Goal: Find specific page/section: Find specific page/section

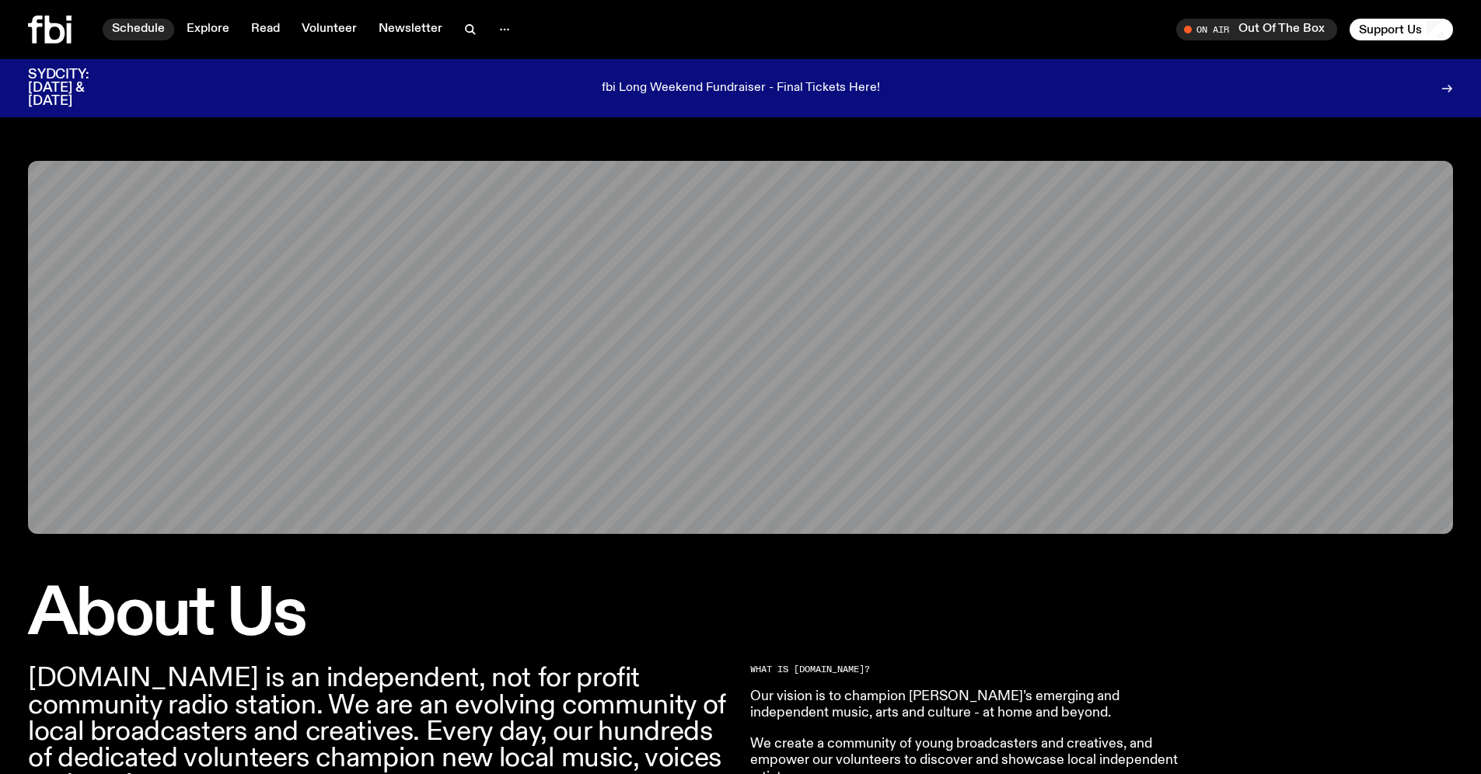
click at [151, 25] on link "Schedule" at bounding box center [139, 30] width 72 height 22
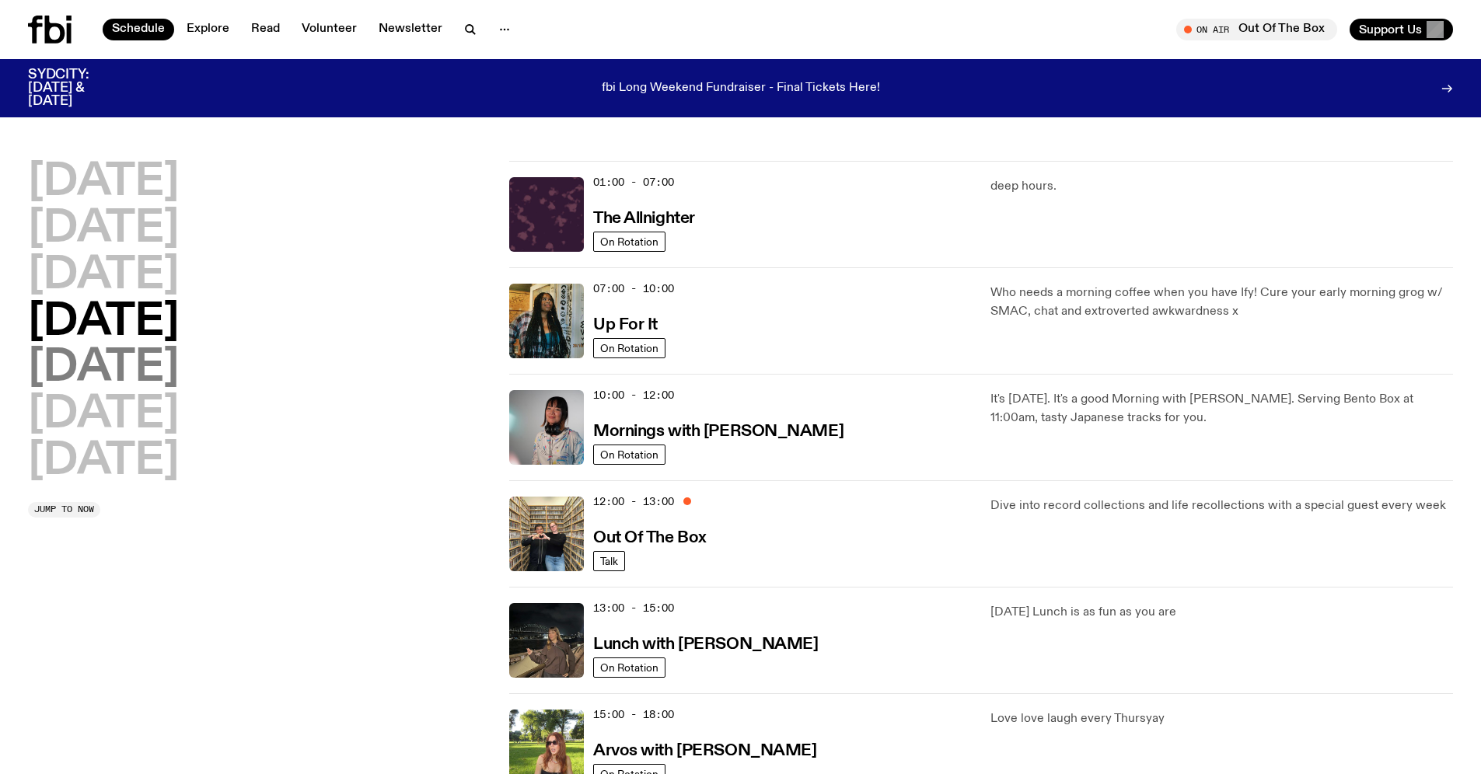
click at [115, 369] on h2 "[DATE]" at bounding box center [103, 369] width 151 height 44
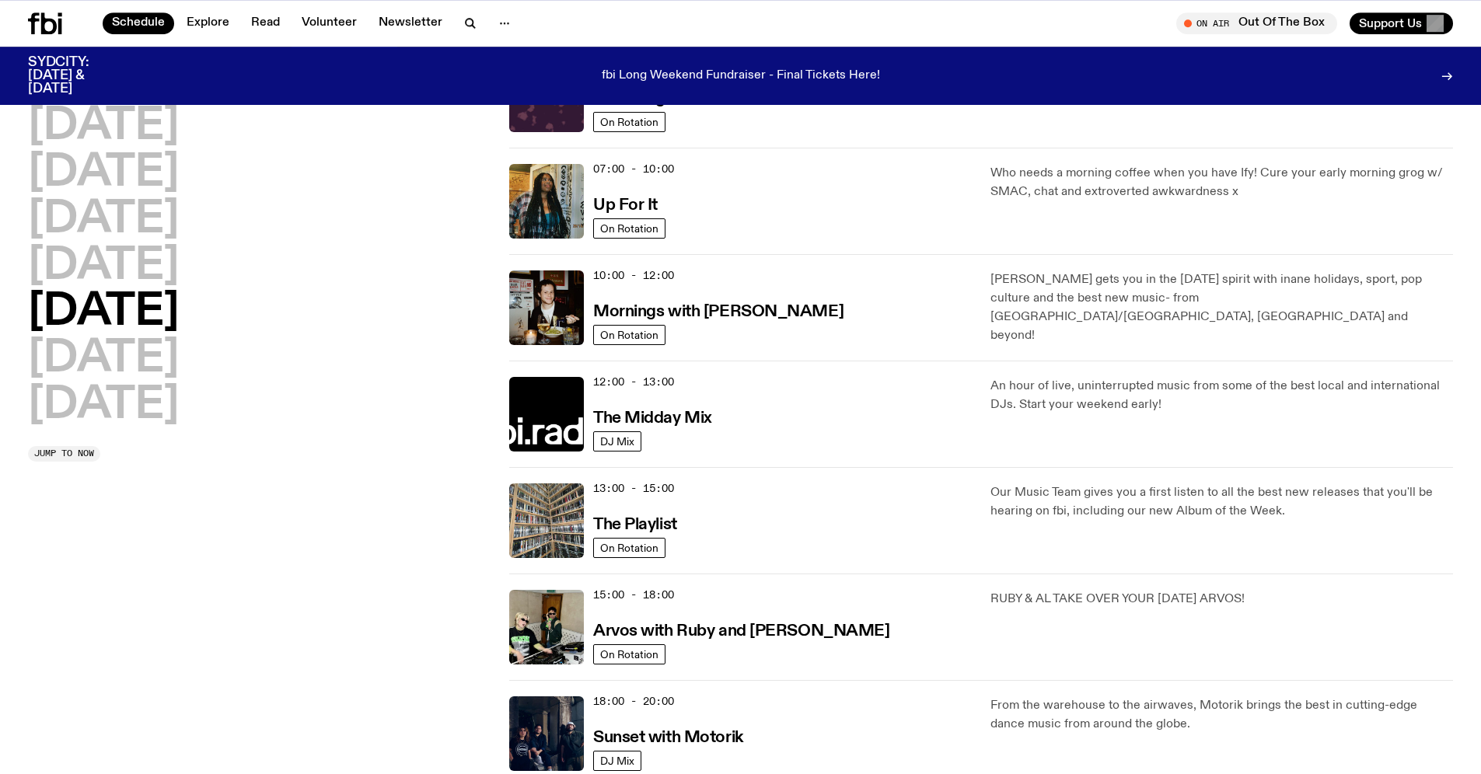
scroll to position [204, 0]
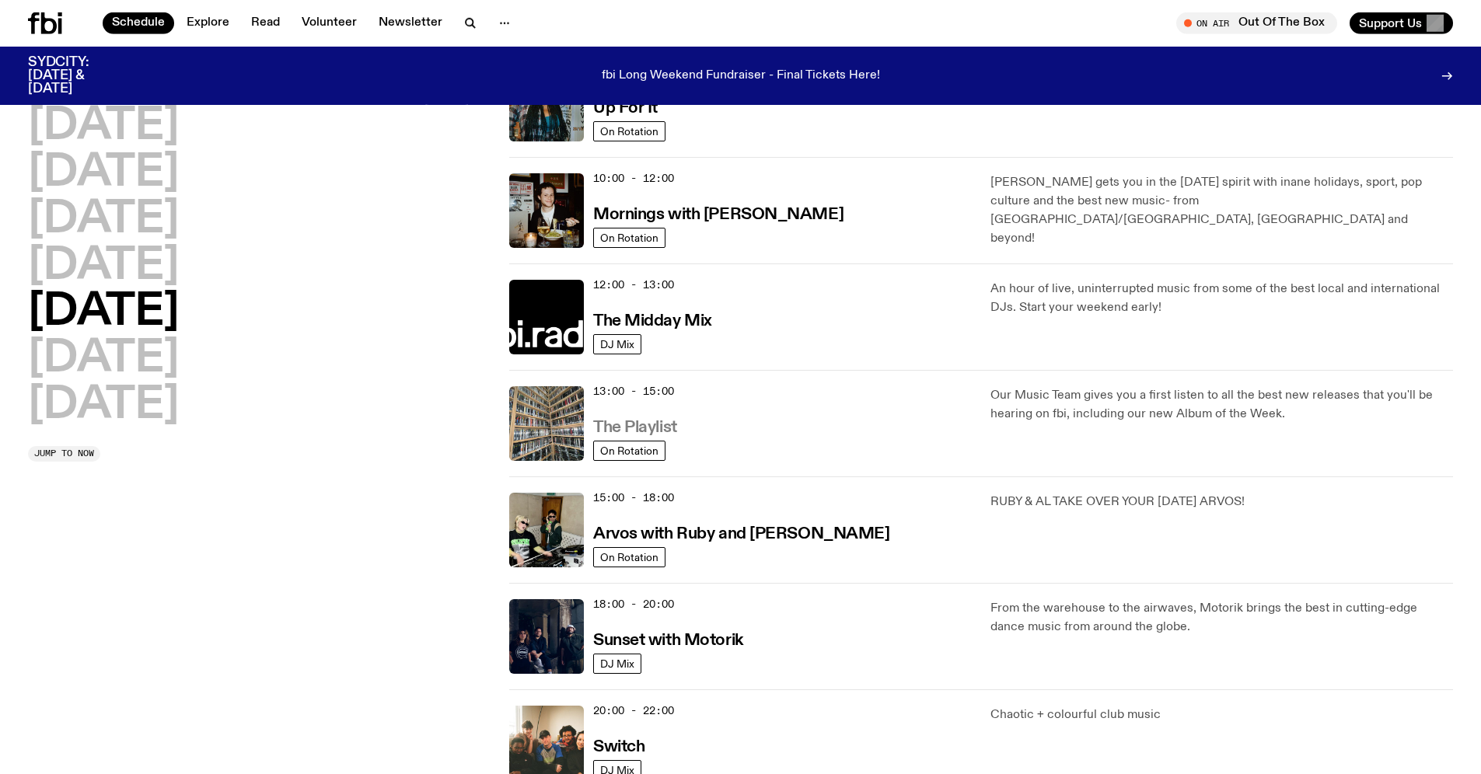
click at [669, 422] on h3 "The Playlist" at bounding box center [635, 428] width 84 height 16
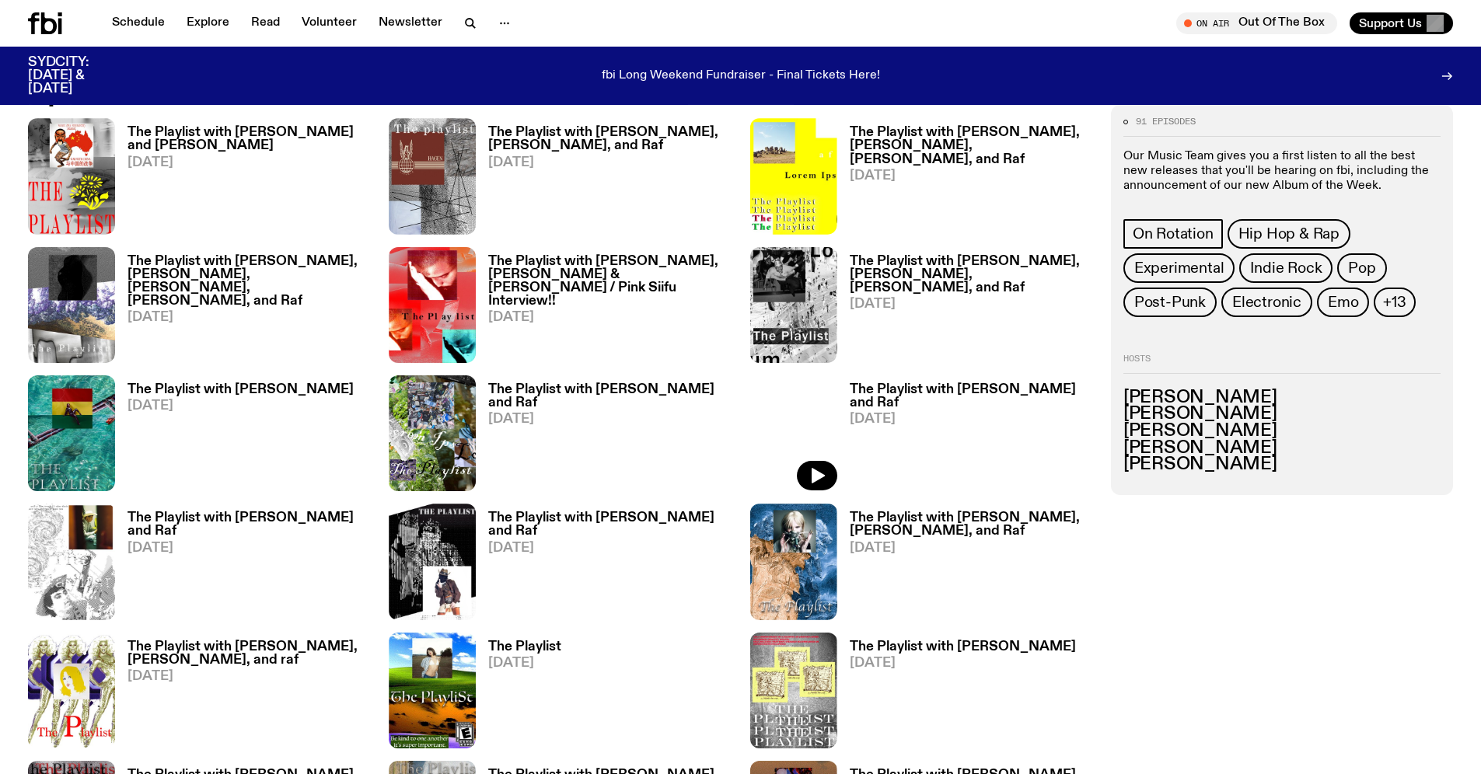
scroll to position [1244, 0]
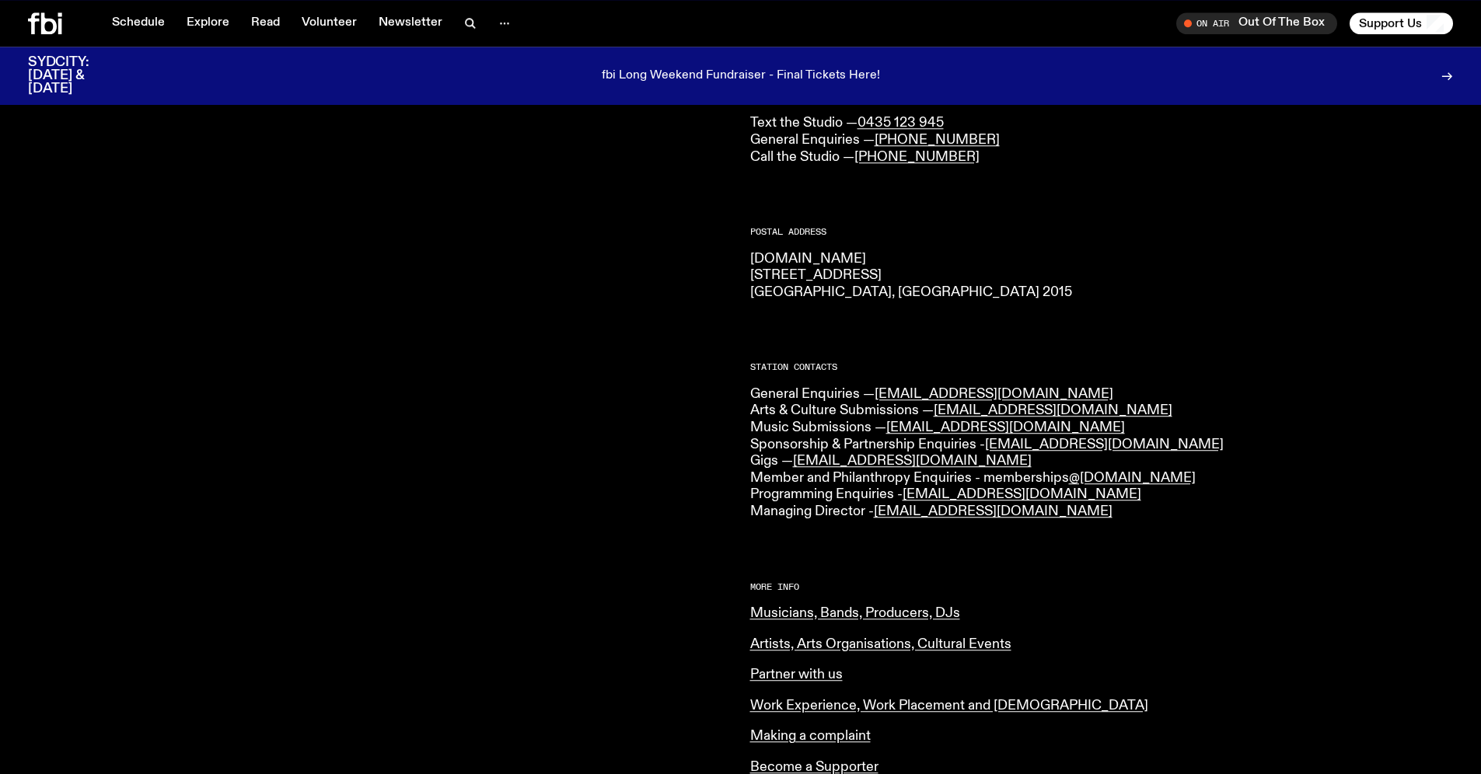
scroll to position [293, 0]
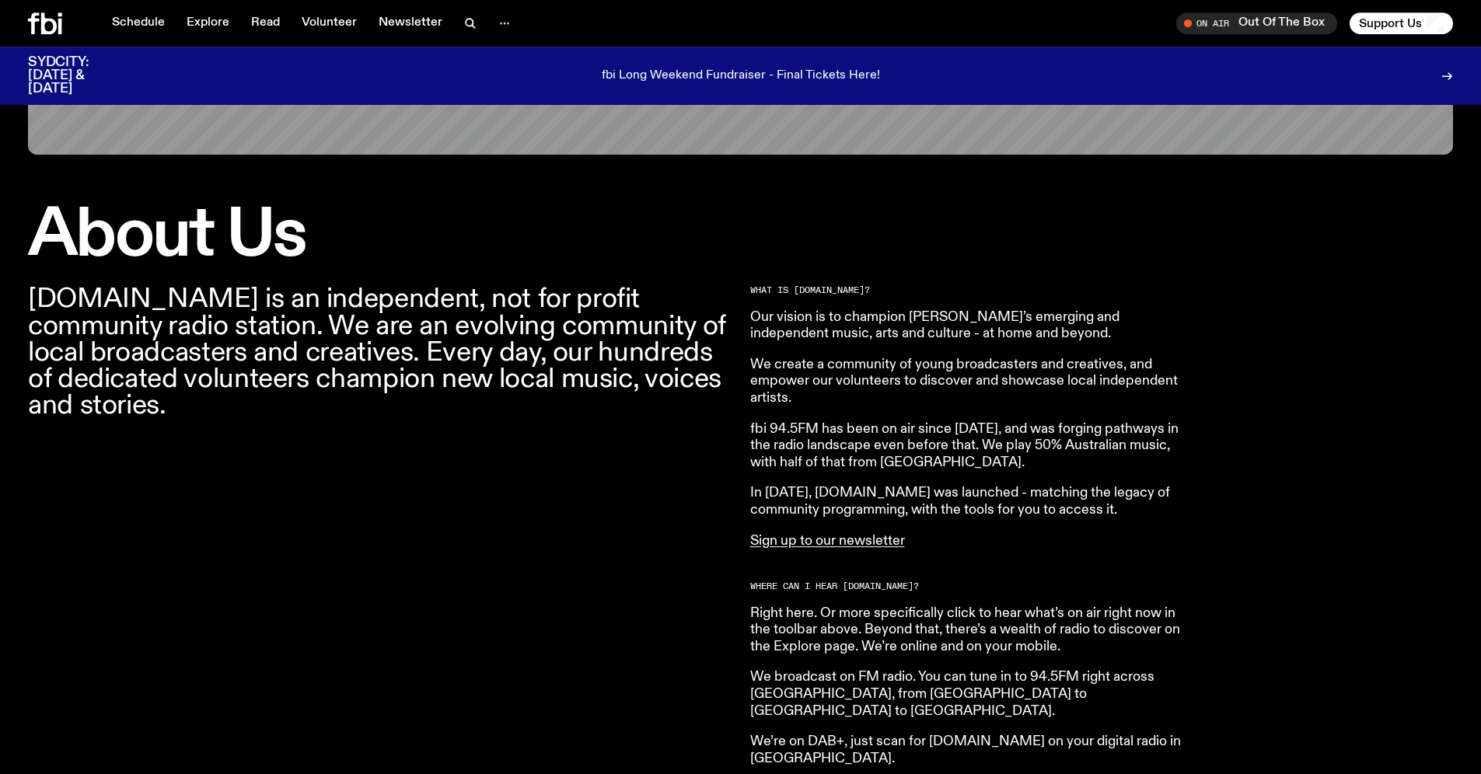
scroll to position [549, 0]
